Goal: Complete application form

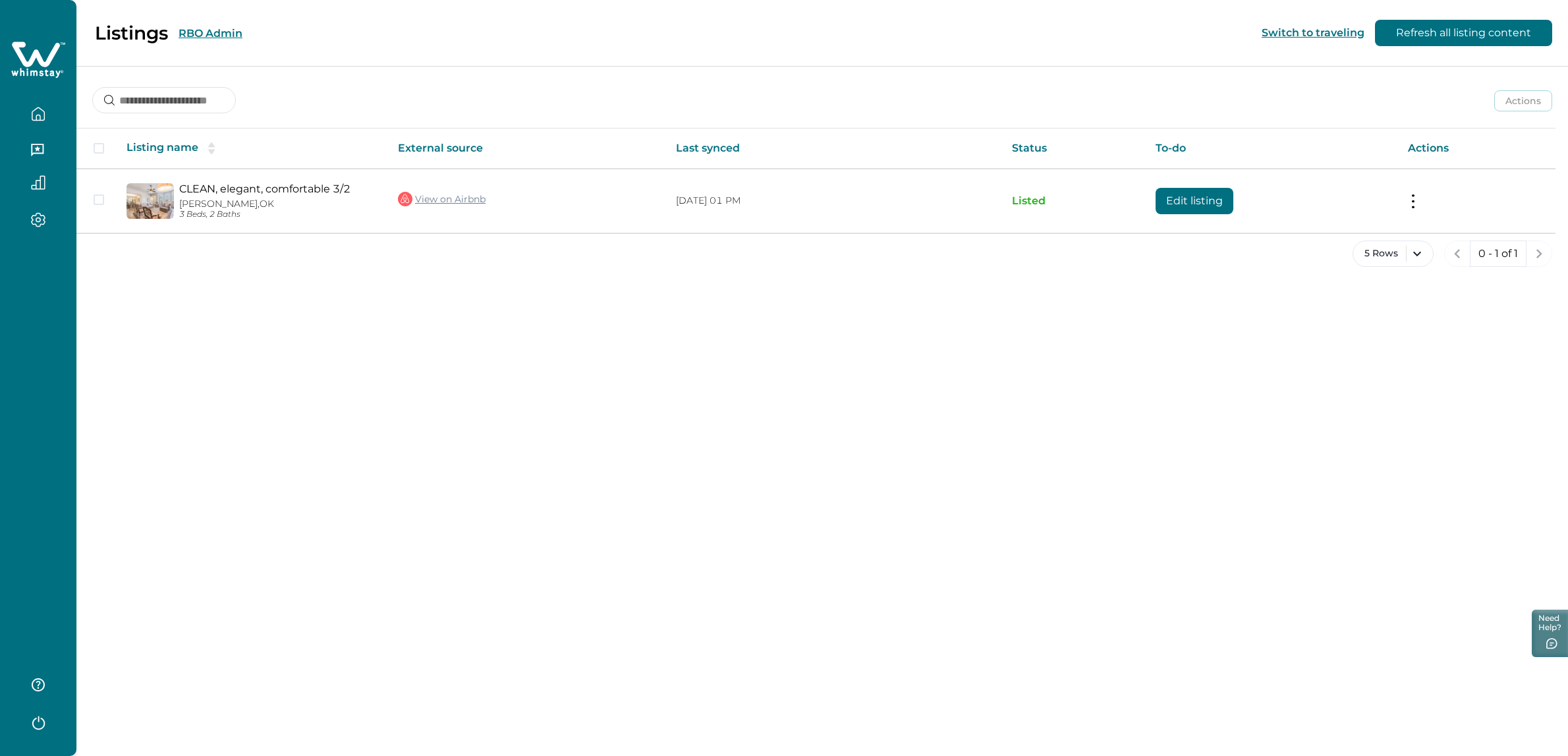
click at [219, 30] on button "RBO Admin" at bounding box center [210, 33] width 64 height 12
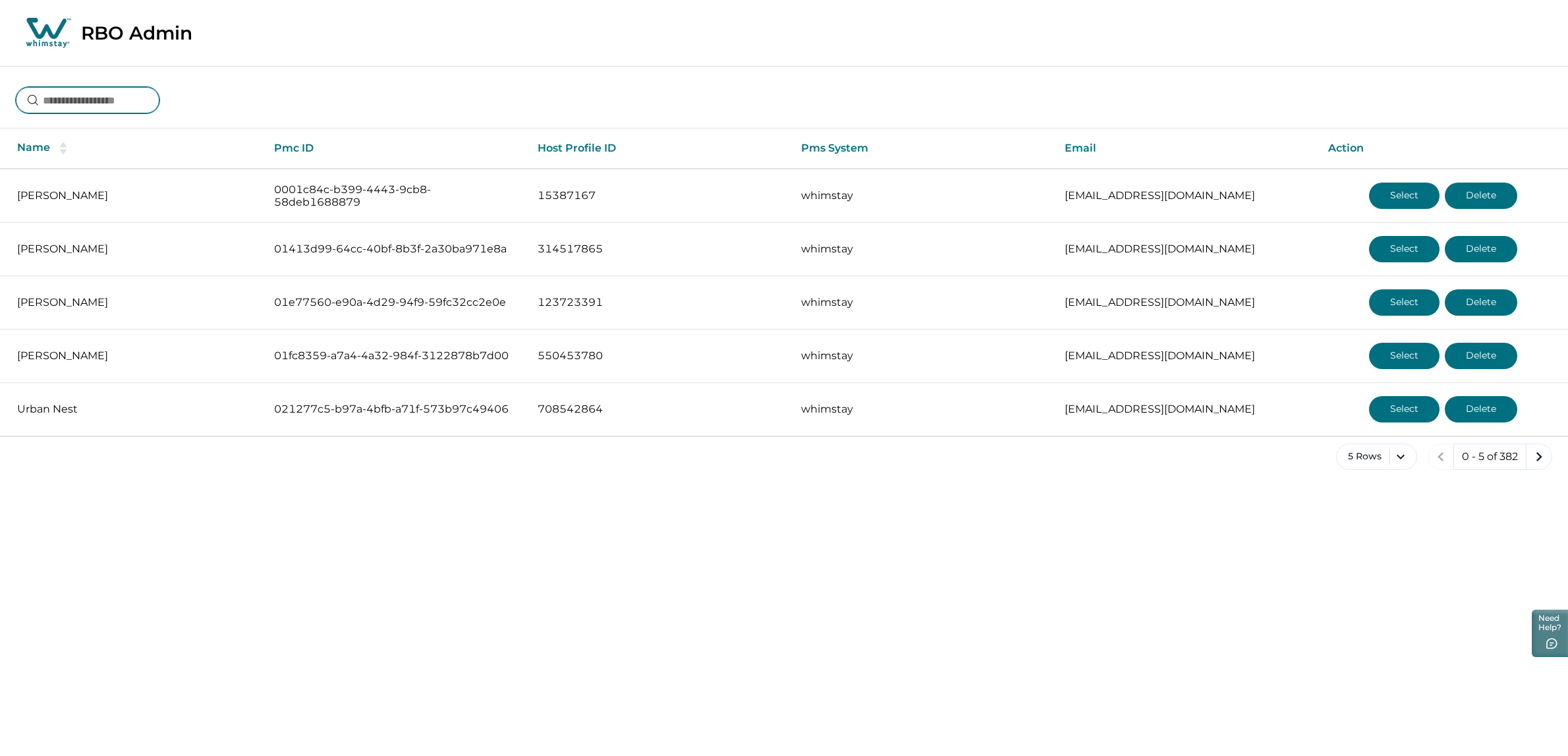
click at [96, 111] on input at bounding box center [87, 100] width 143 height 26
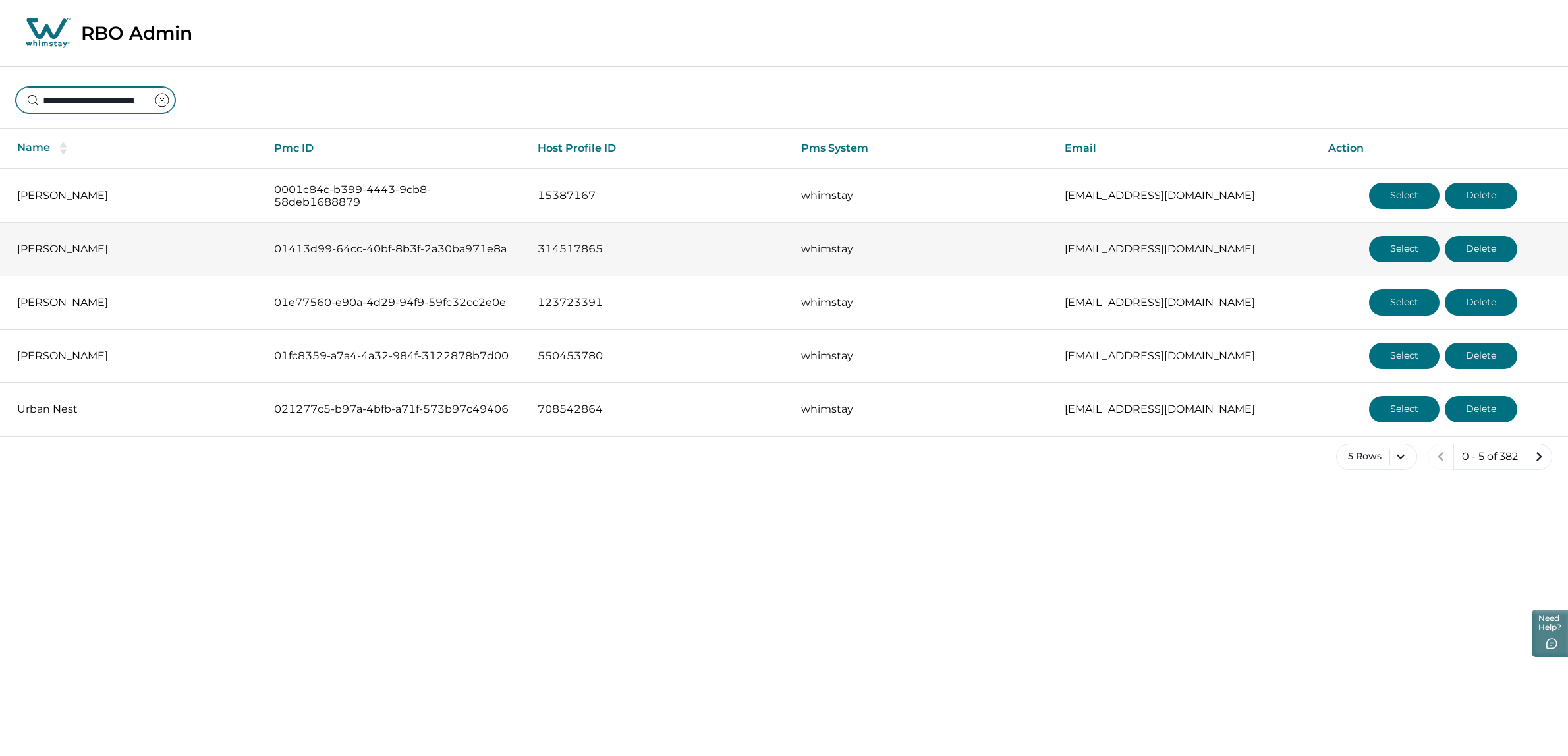
scroll to position [0, 14]
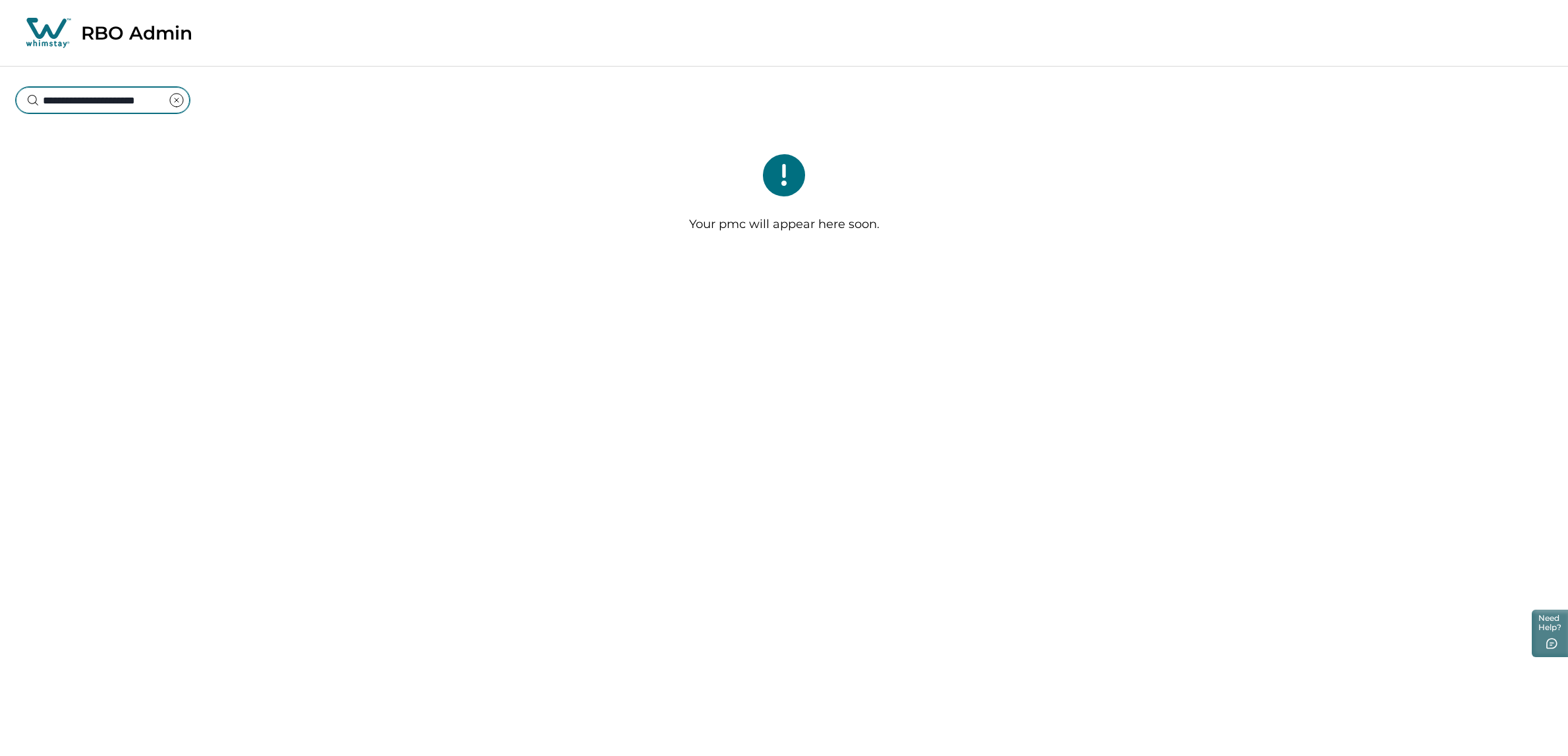
type input "**********"
drag, startPoint x: 180, startPoint y: 101, endPoint x: 187, endPoint y: 111, distance: 12.2
click at [180, 101] on icon "clear input" at bounding box center [177, 100] width 16 height 16
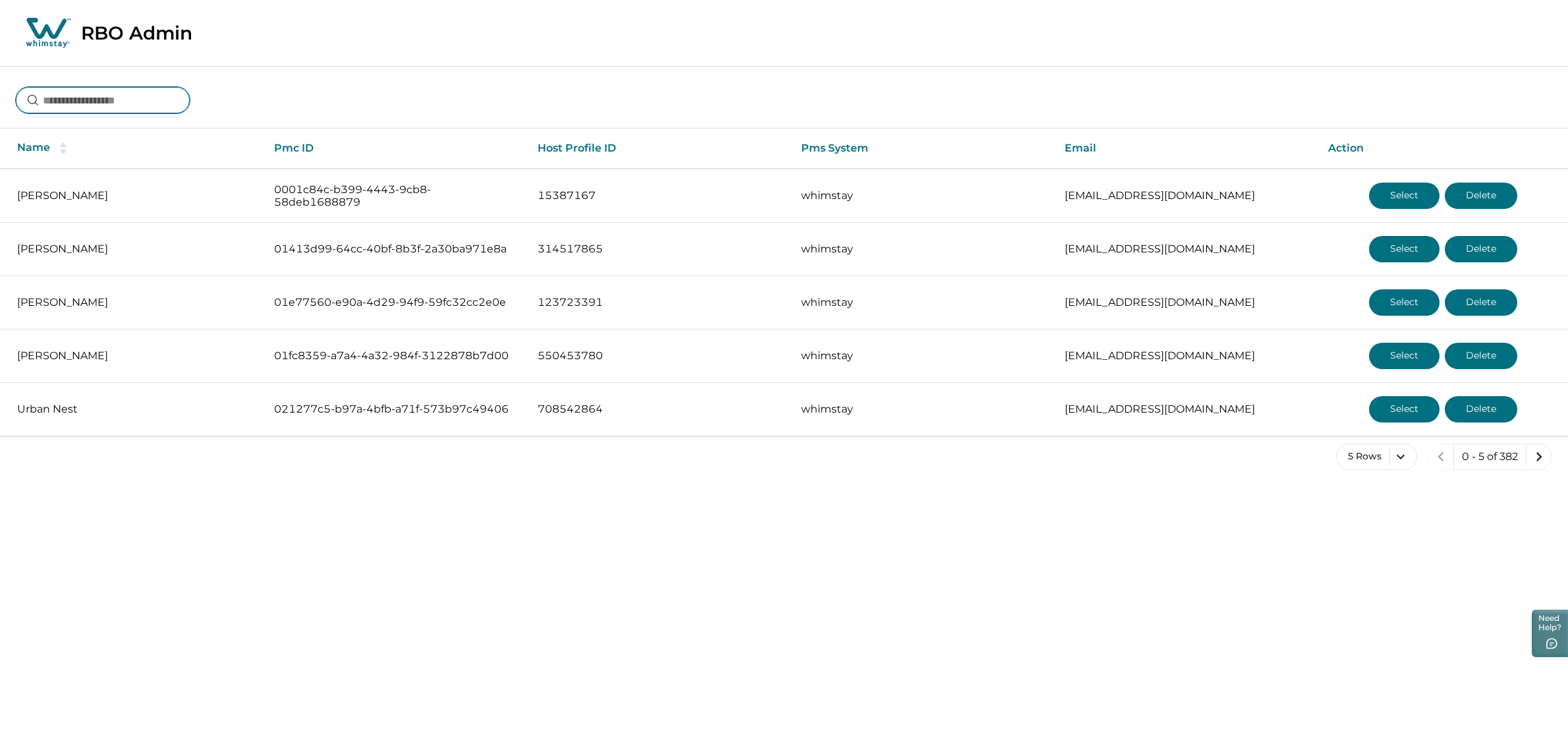
click at [108, 100] on input at bounding box center [103, 100] width 174 height 26
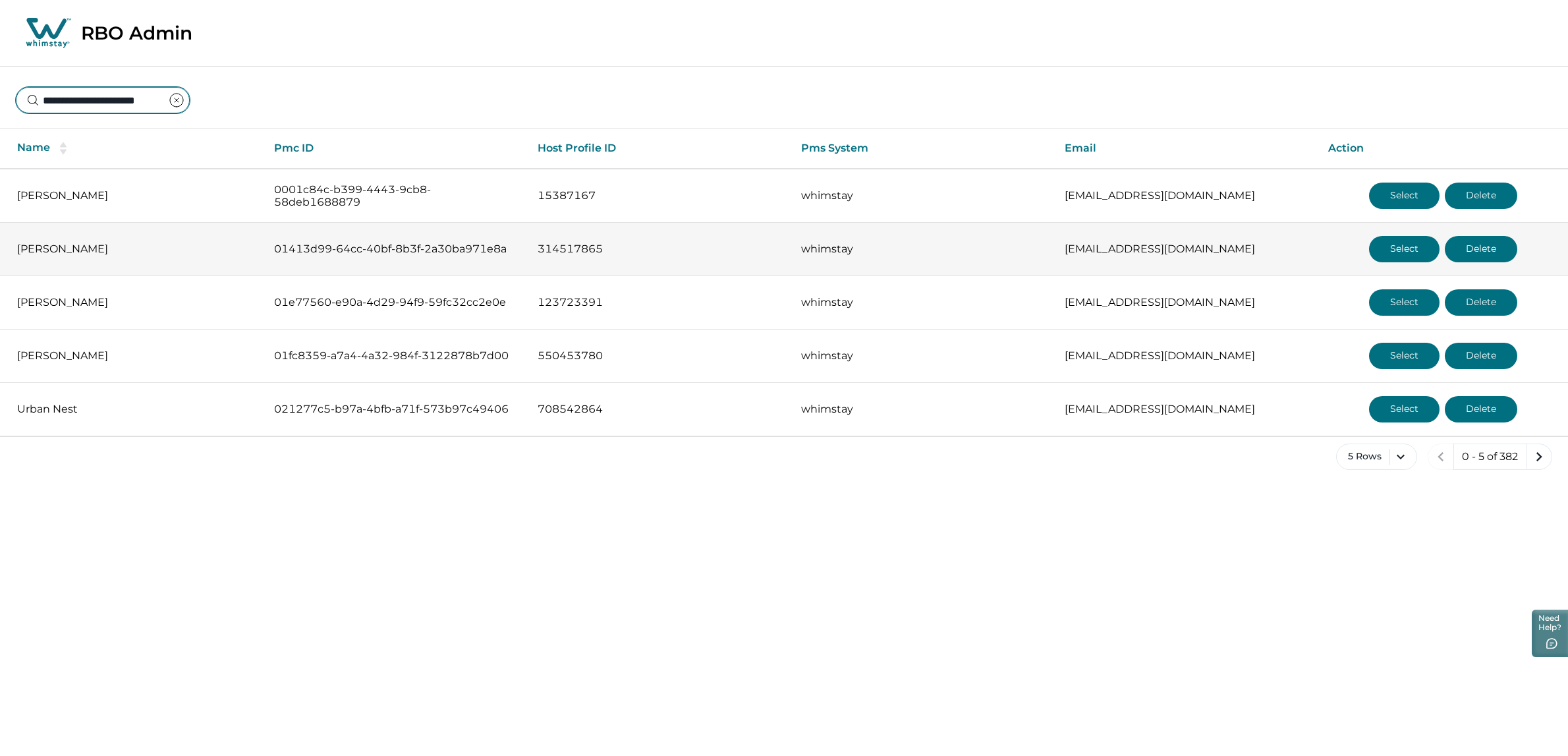
scroll to position [0, 14]
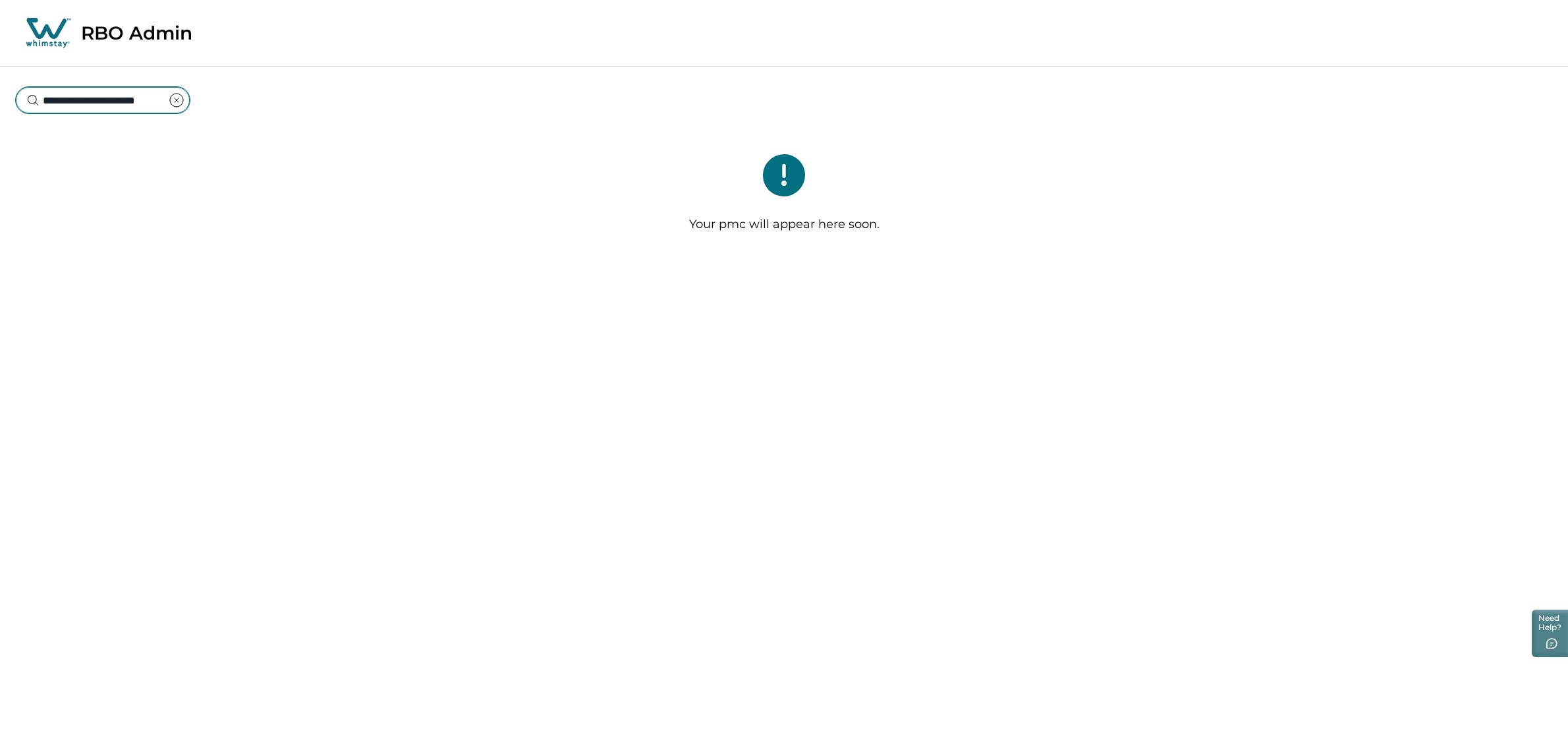
type input "**********"
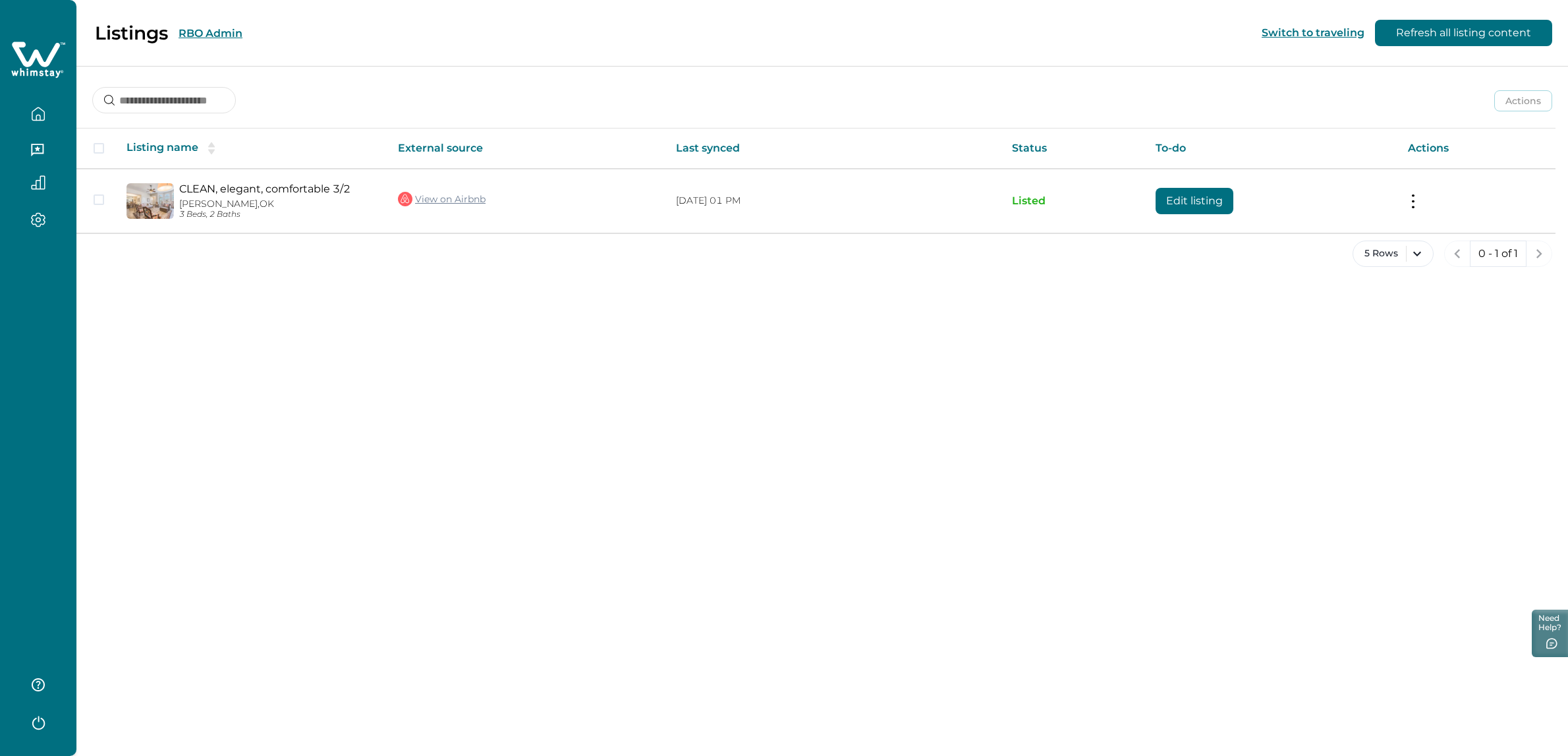
click at [206, 35] on button "RBO Admin" at bounding box center [210, 33] width 64 height 12
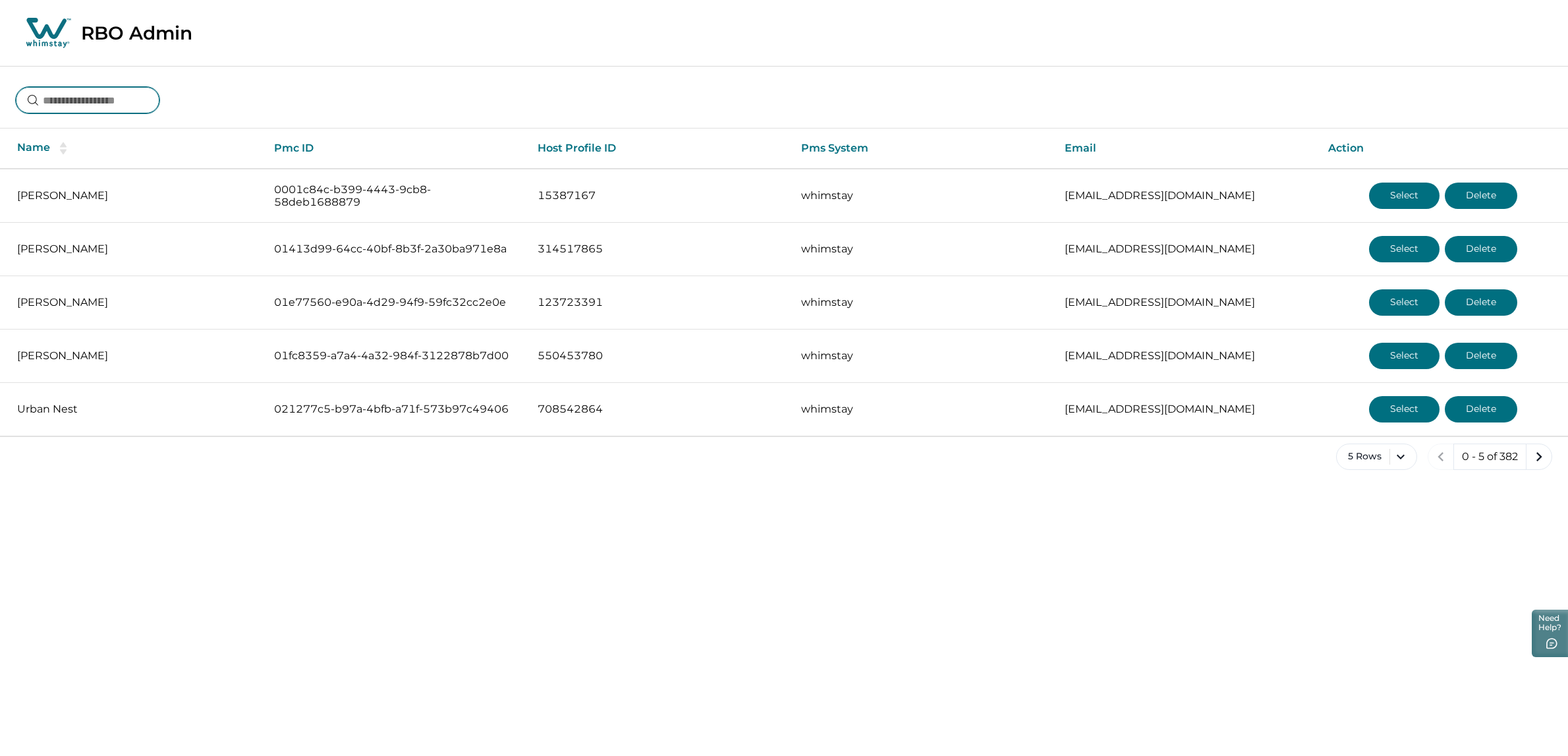
click at [83, 93] on input at bounding box center [87, 100] width 143 height 26
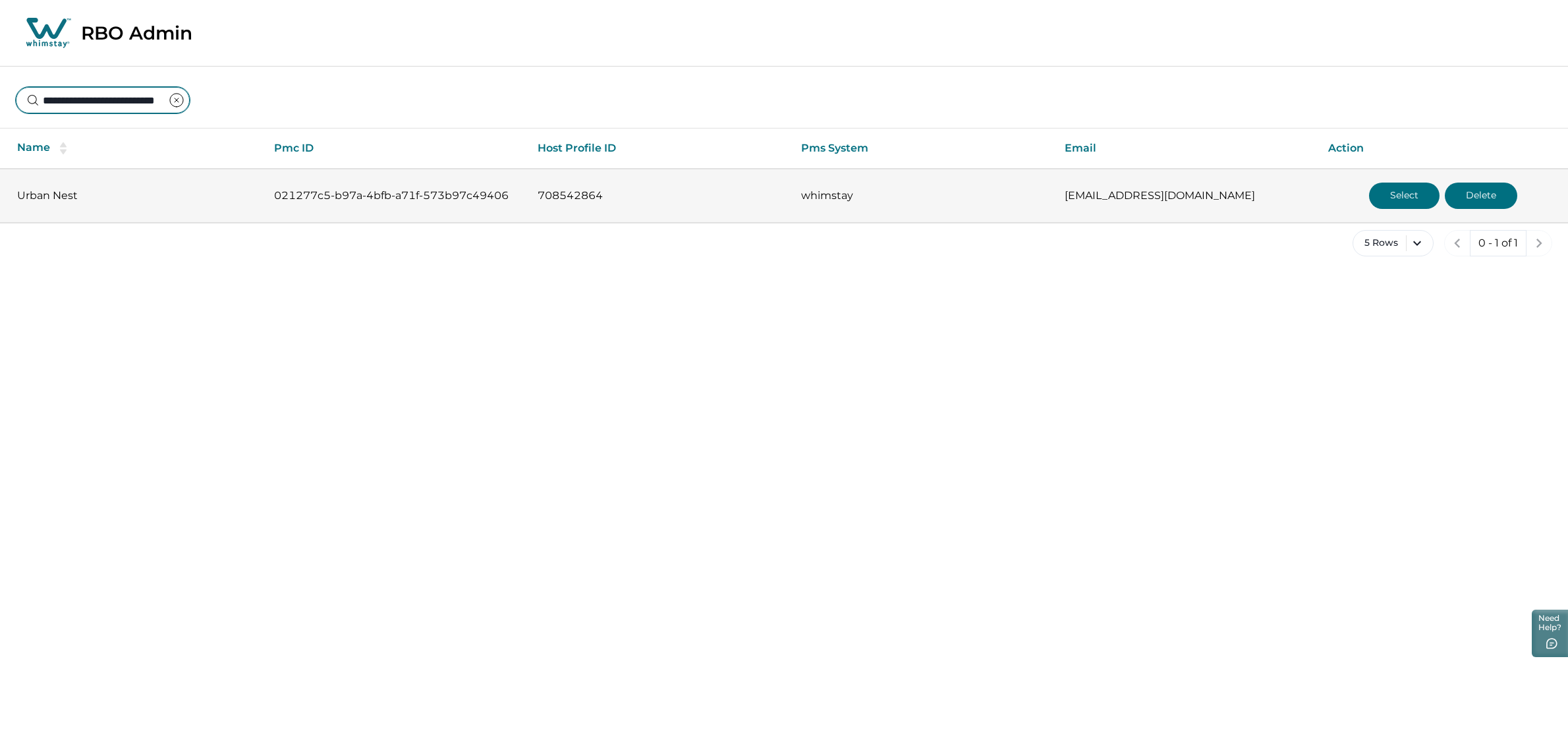
type input "**********"
click at [1410, 198] on button "Select" at bounding box center [1404, 195] width 70 height 26
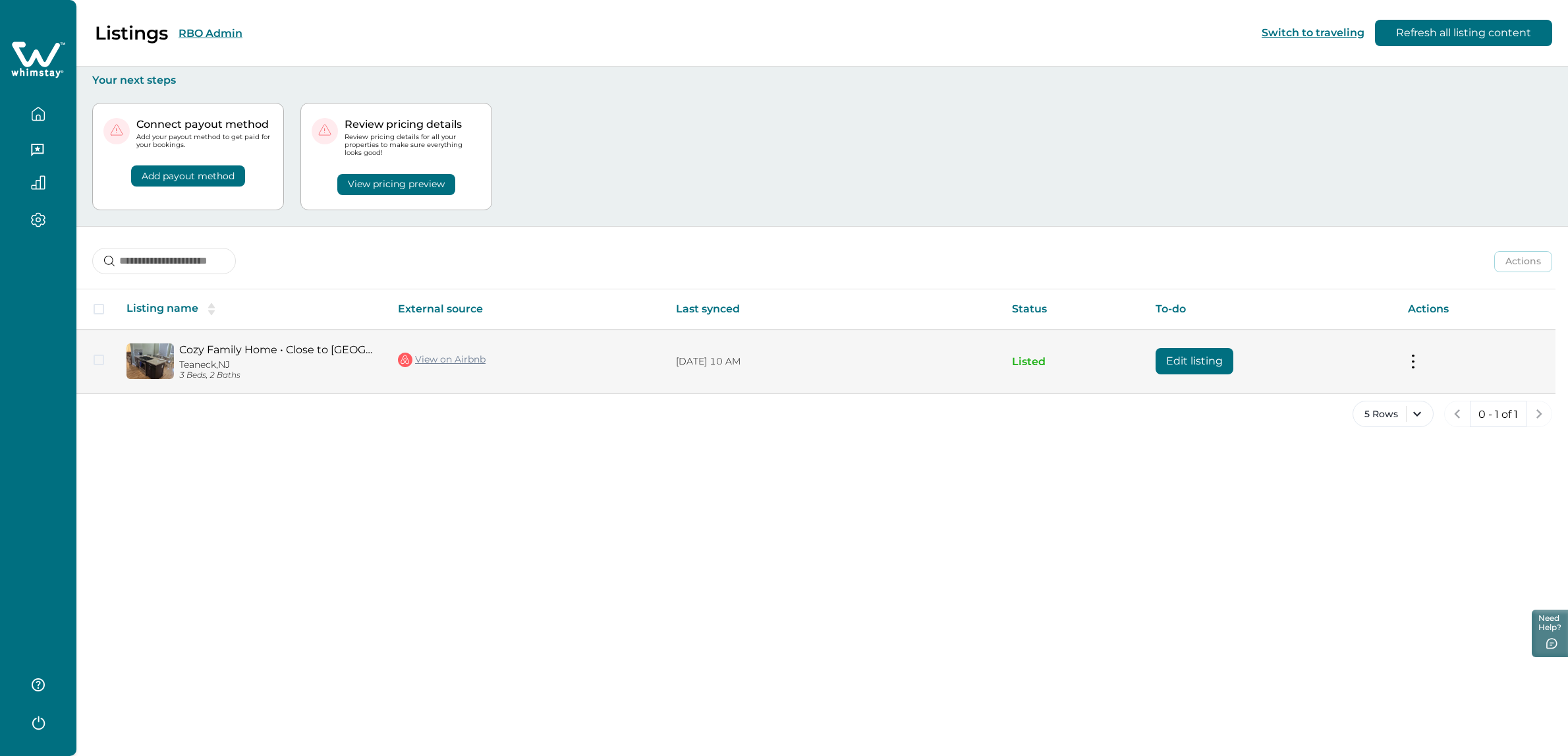
click at [297, 363] on p "Teaneck, NJ" at bounding box center [278, 364] width 198 height 11
click at [1427, 356] on td "Actions View listing on Whimstay Unlist listing View listing details" at bounding box center [1476, 361] width 158 height 64
click at [1411, 361] on button at bounding box center [1413, 362] width 11 height 14
click at [1325, 469] on button "View listing details" at bounding box center [1336, 470] width 150 height 25
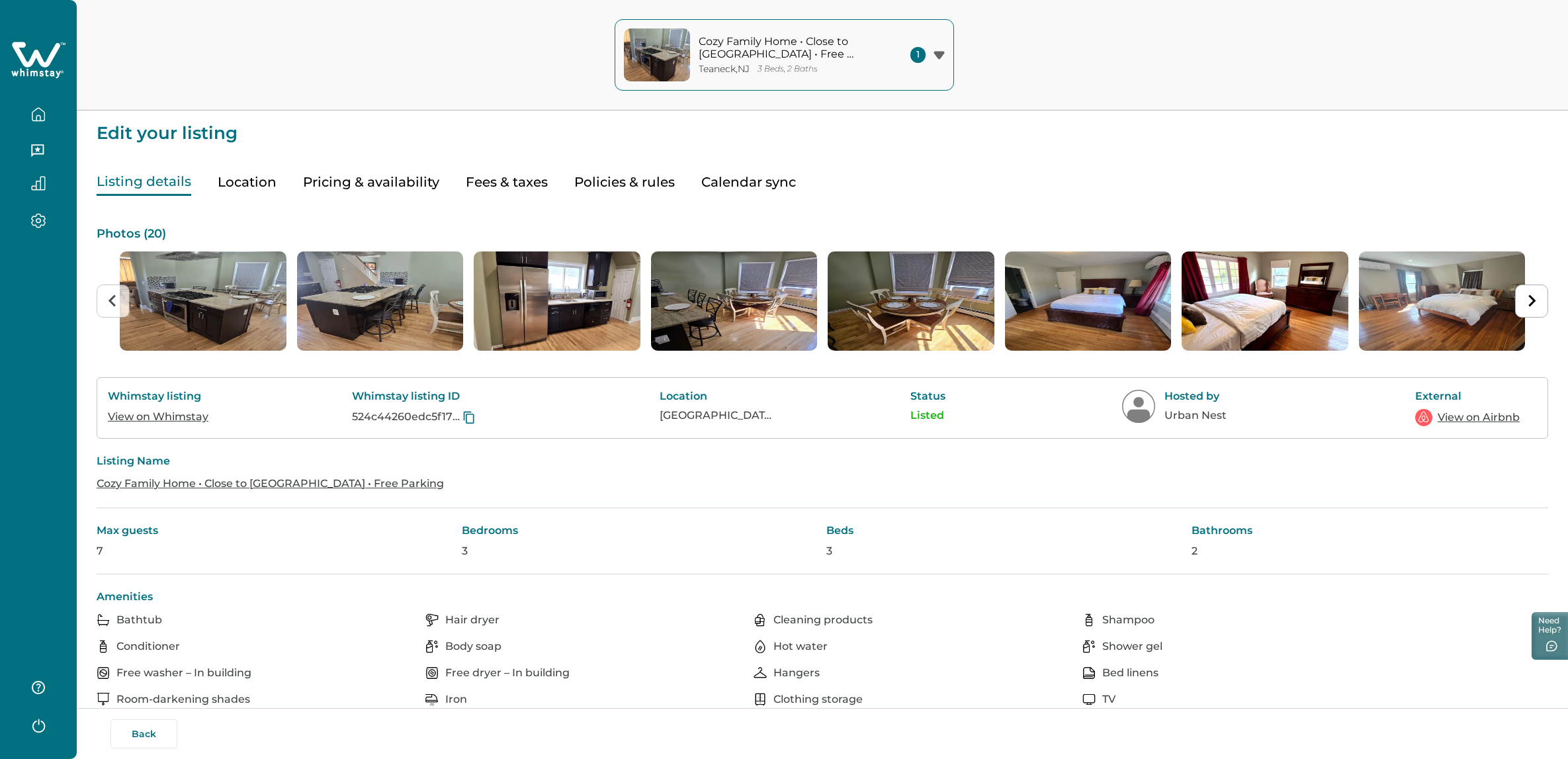
click at [372, 175] on button "Pricing & availability" at bounding box center [371, 182] width 136 height 27
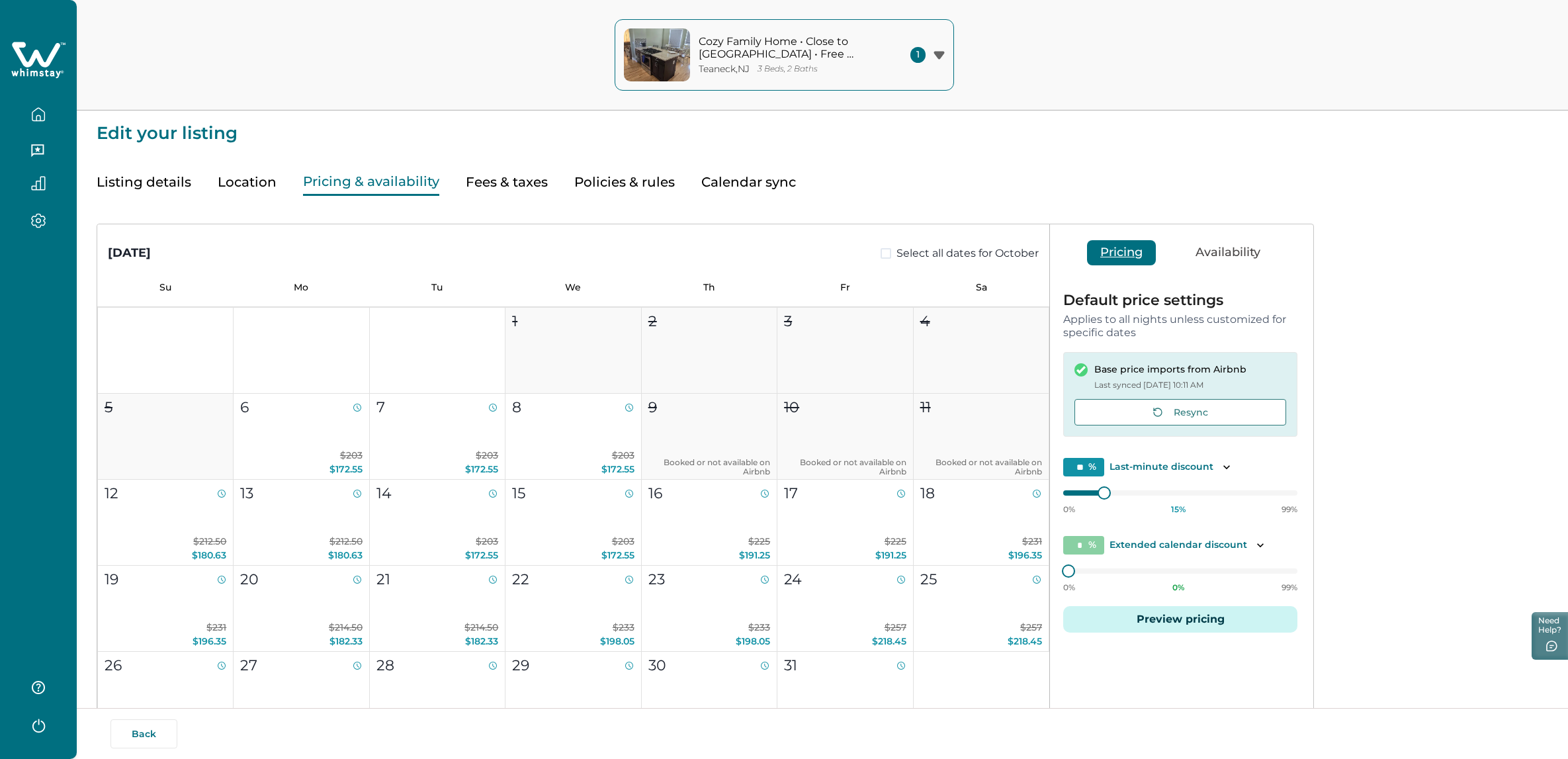
click at [481, 180] on button "Fees & taxes" at bounding box center [506, 182] width 82 height 27
type input "**"
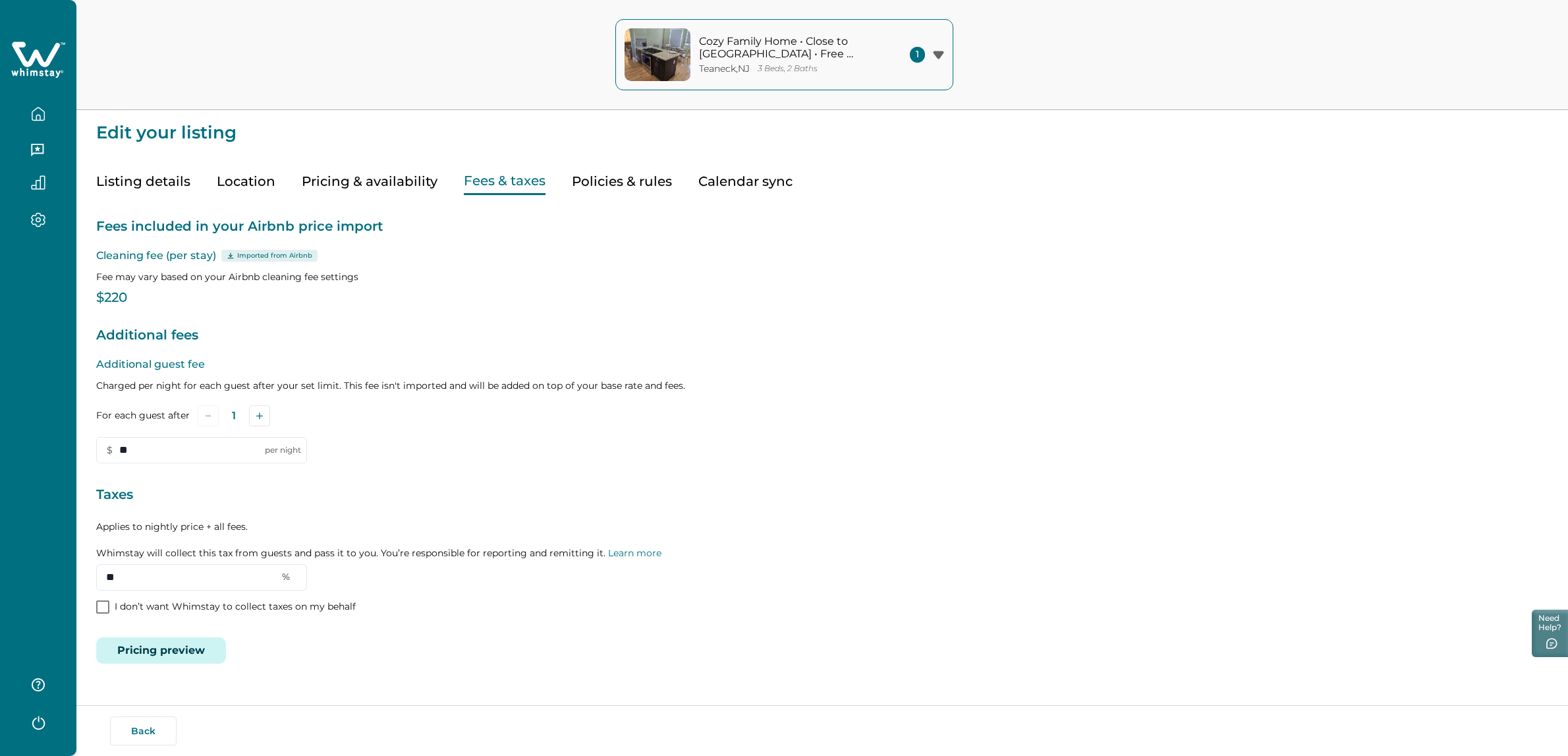
click at [35, 110] on icon "button" at bounding box center [38, 114] width 14 height 14
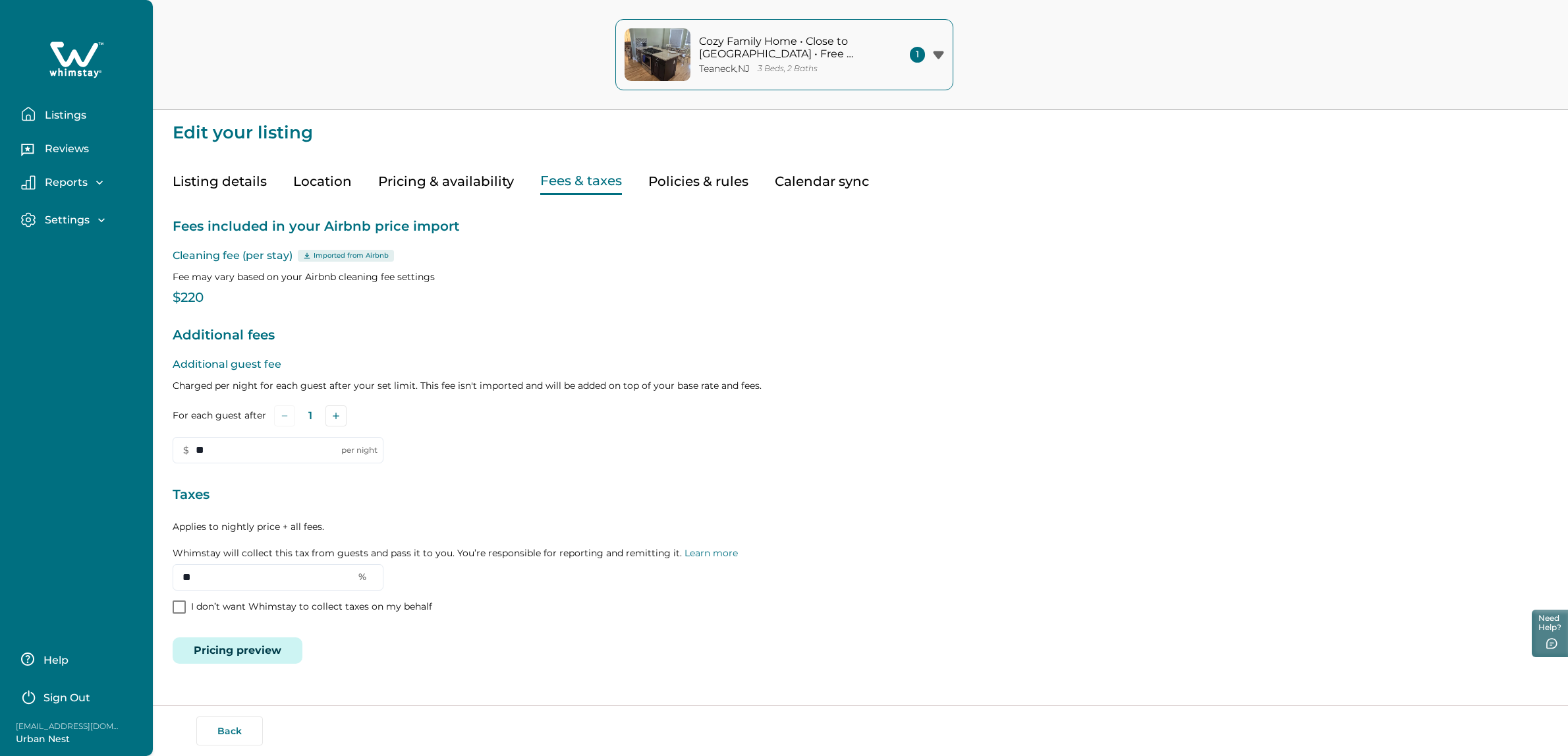
click at [80, 58] on icon at bounding box center [74, 54] width 48 height 25
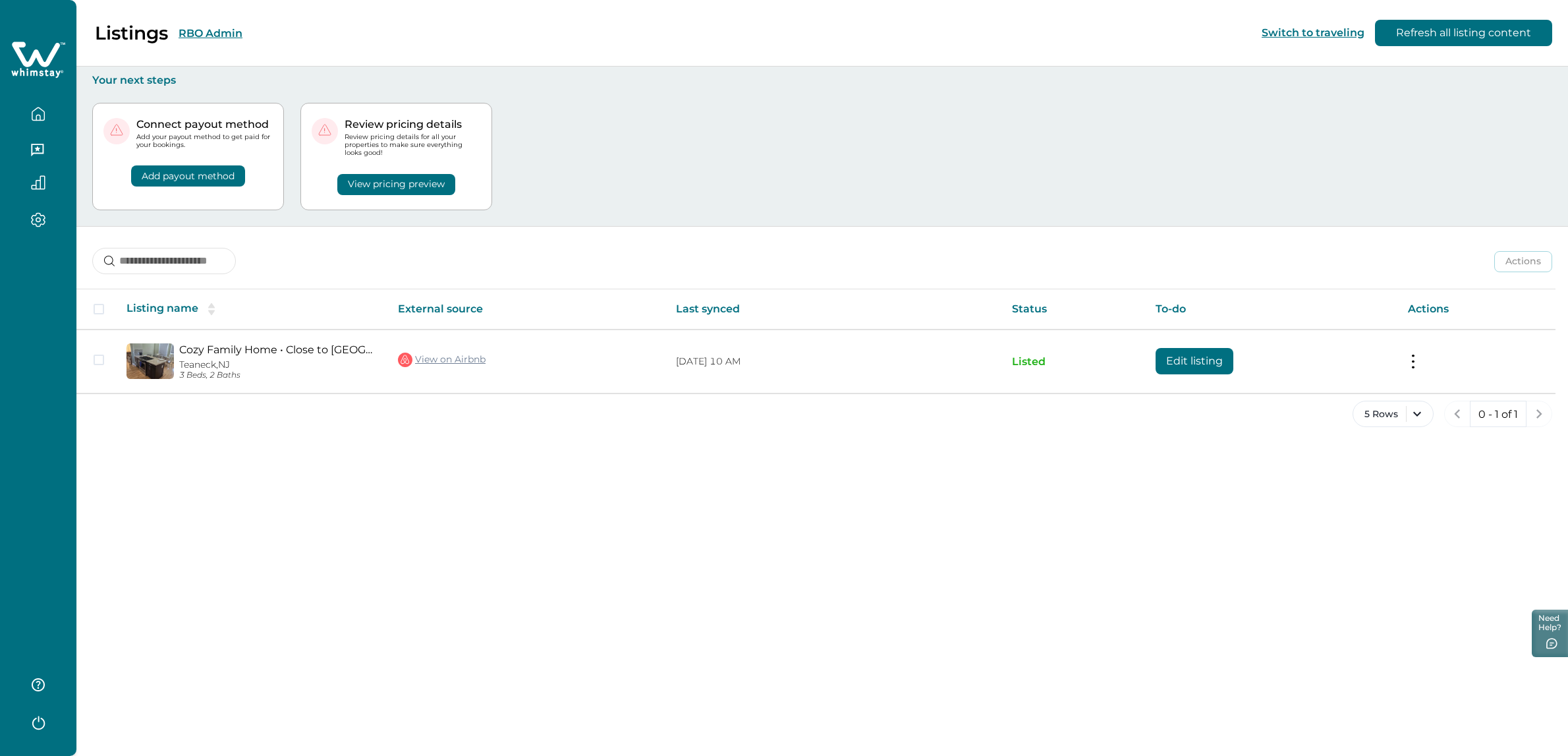
click at [216, 37] on button "RBO Admin" at bounding box center [210, 33] width 64 height 12
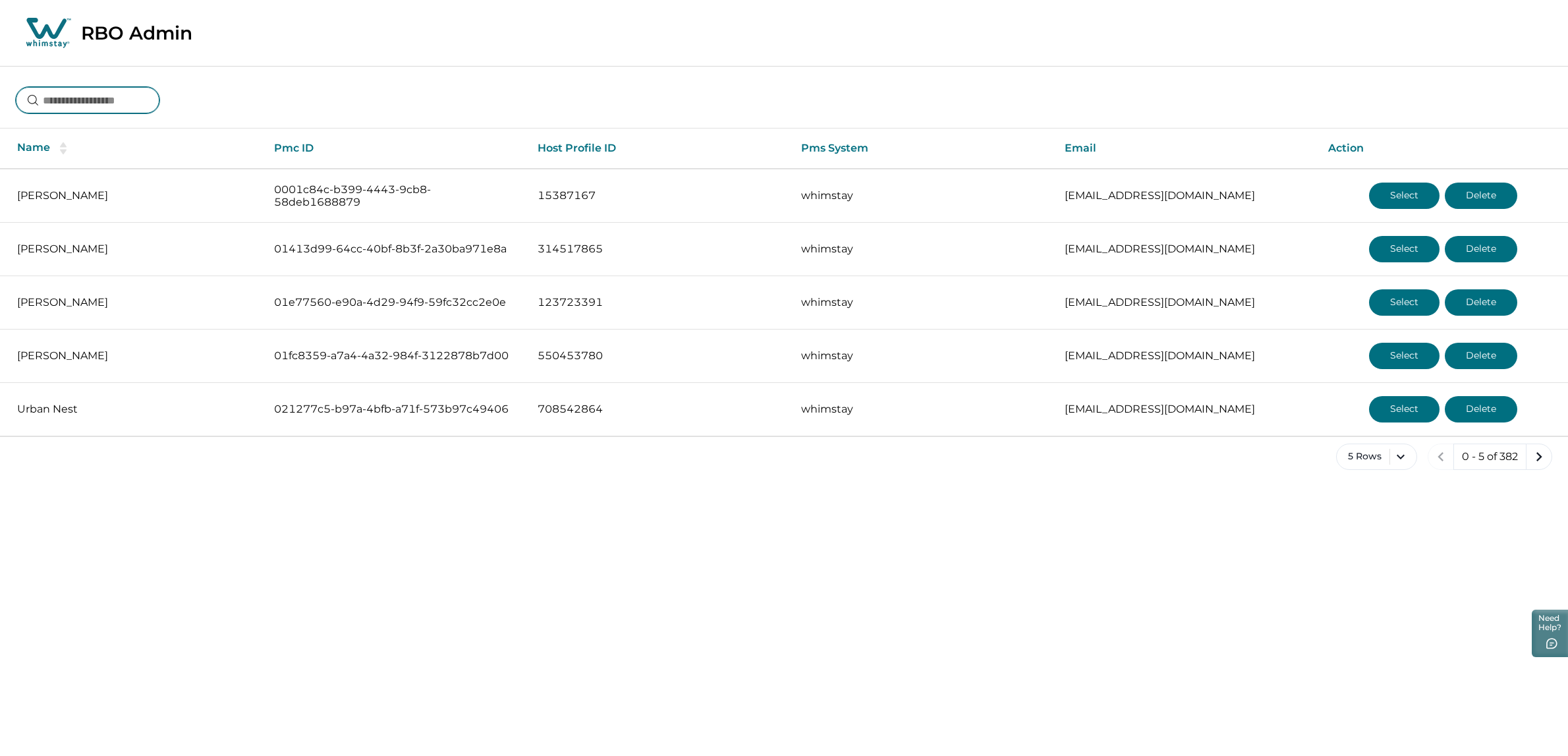
click at [107, 105] on input at bounding box center [87, 100] width 143 height 26
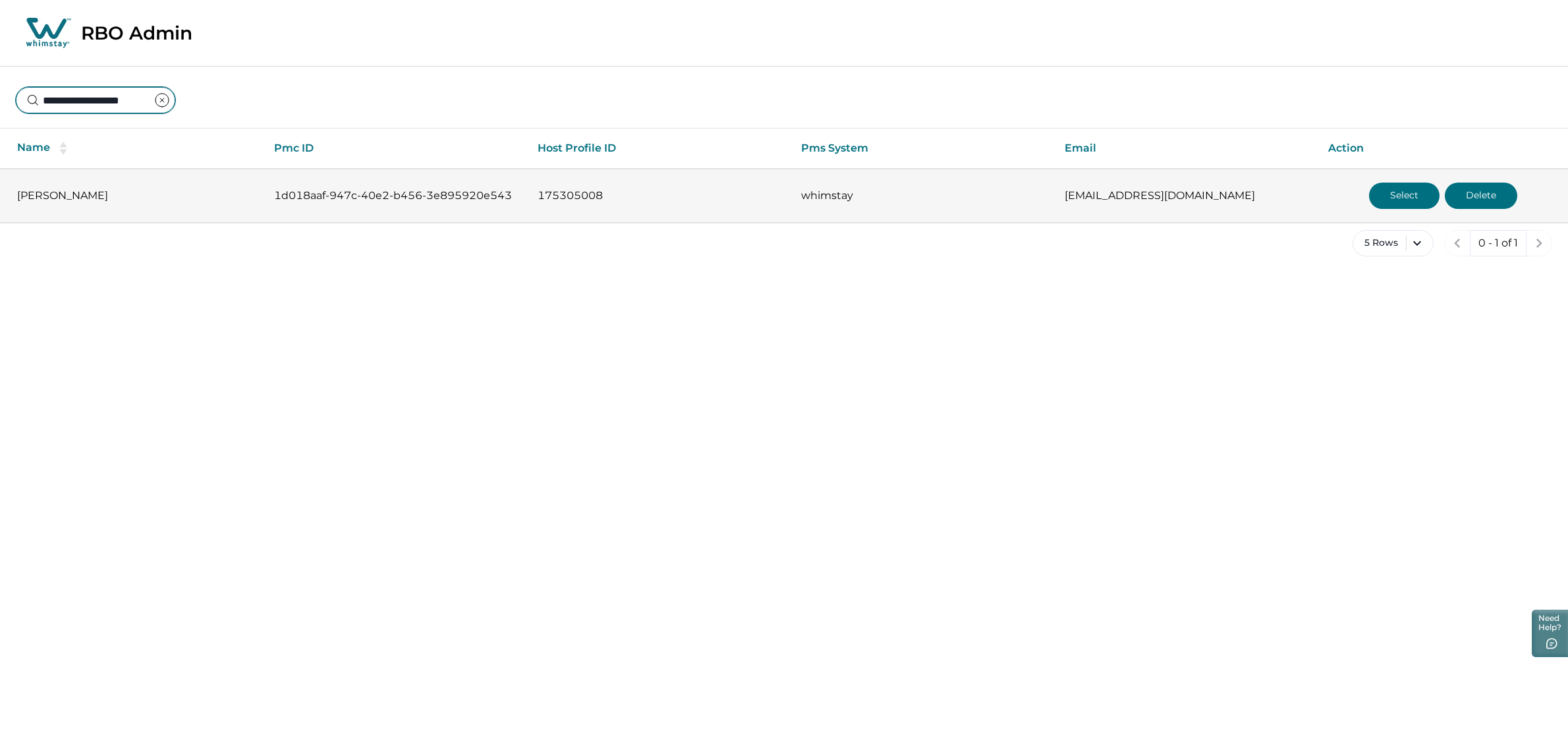
type input "**********"
click at [1393, 200] on button "Select" at bounding box center [1404, 195] width 70 height 26
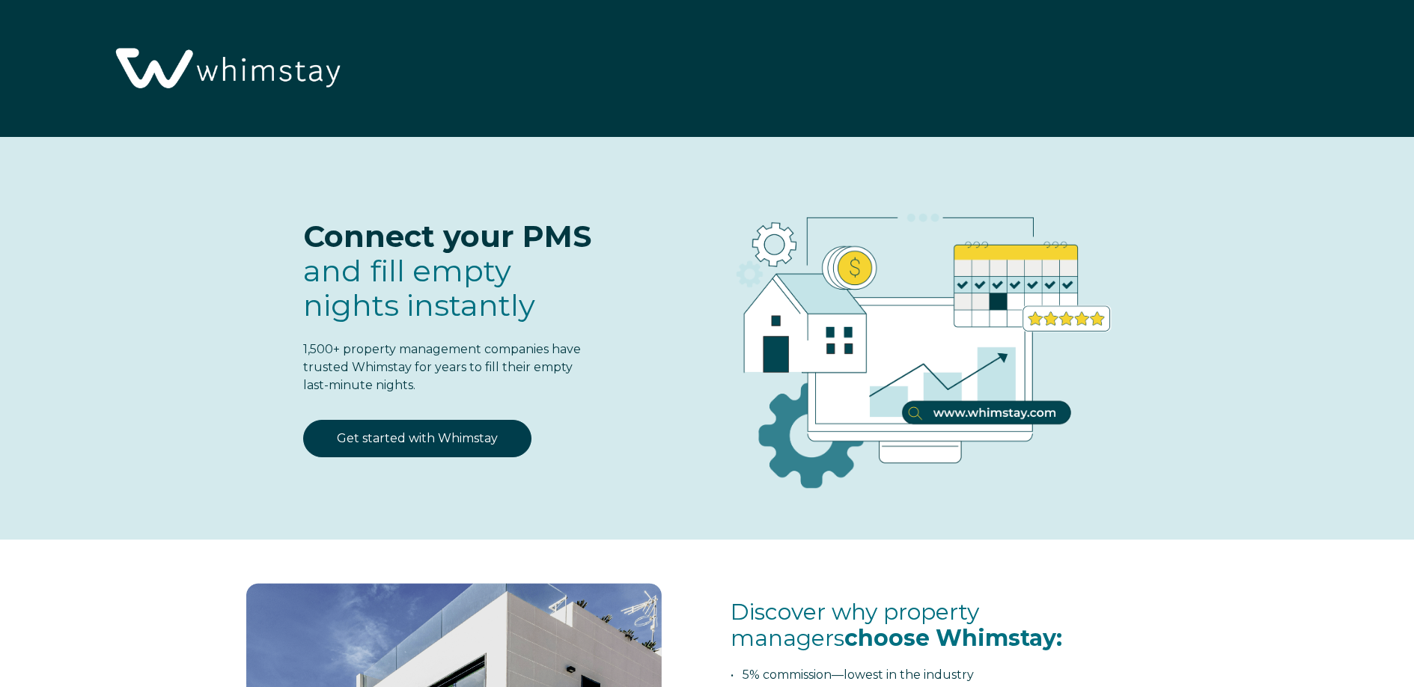
select select "US"
select select "Standard"
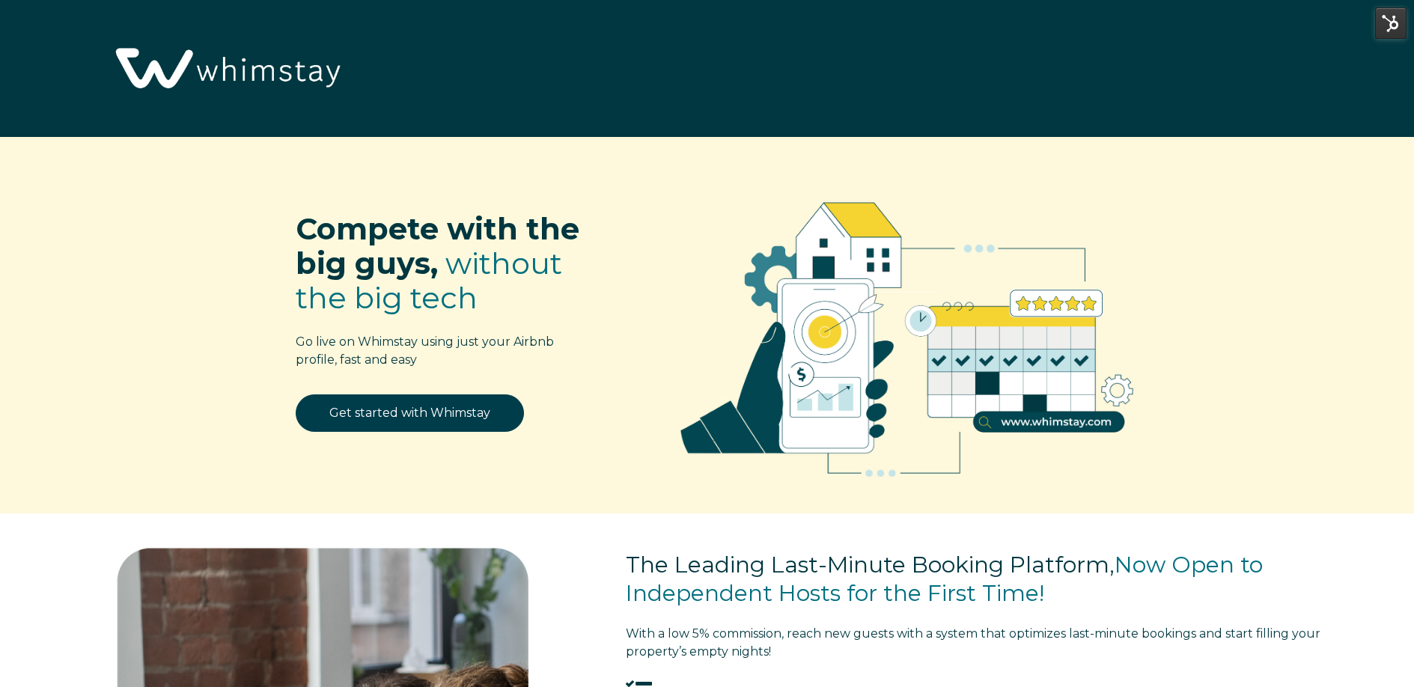
select select "US"
